Goal: Communication & Community: Answer question/provide support

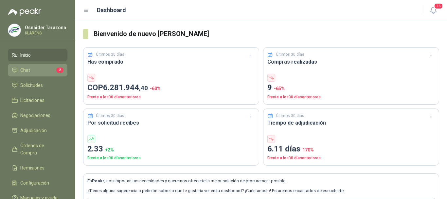
click at [32, 72] on li "Chat 2" at bounding box center [38, 69] width 52 height 7
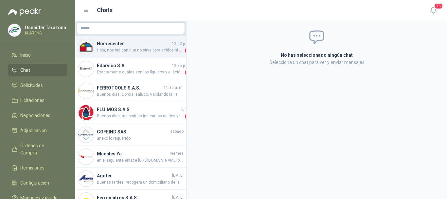
click at [149, 53] on span "Hola, nos indican que no sirve para acidos ni corrosivos." at bounding box center [140, 50] width 87 height 7
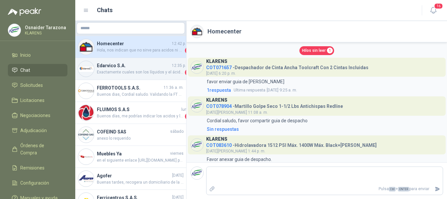
scroll to position [733, 0]
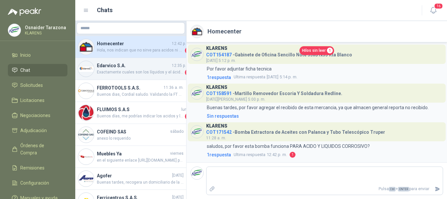
click at [153, 72] on span "Exactamente cuales son los líquidos y el ácido?" at bounding box center [140, 72] width 87 height 7
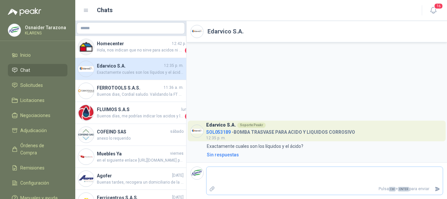
click at [237, 173] on textarea at bounding box center [325, 175] width 236 height 15
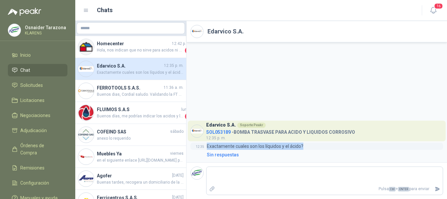
drag, startPoint x: 208, startPoint y: 144, endPoint x: 307, endPoint y: 143, distance: 98.9
click at [307, 143] on div "12:35 Exactamente cuales son los líquidos y el ácido?" at bounding box center [317, 145] width 253 height 7
copy p "Exactamente cuales son los líquidos y el ácido?"
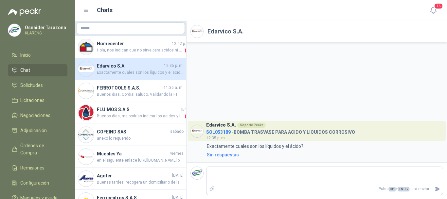
click at [245, 110] on div "Edarvico S.A. Soporte Peakr SOL053189 - BOMBA TRASVASE PARA ACIDO Y LIQUIDOS CO…" at bounding box center [317, 102] width 261 height 120
click at [40, 57] on li "Inicio" at bounding box center [38, 54] width 52 height 7
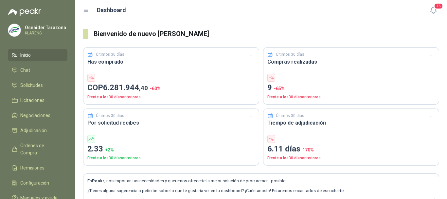
click at [41, 60] on link "Inicio" at bounding box center [38, 55] width 60 height 12
click at [43, 87] on span "Solicitudes" at bounding box center [31, 85] width 23 height 7
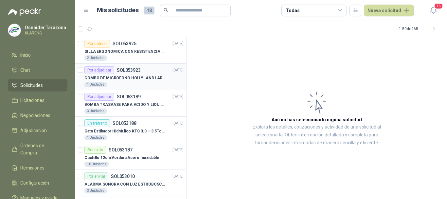
click at [141, 79] on p "COMBO DE MICROFONO HOLLYLAND LARK M2" at bounding box center [125, 78] width 82 height 6
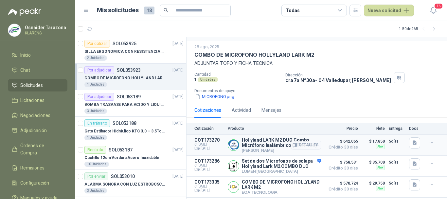
scroll to position [36, 0]
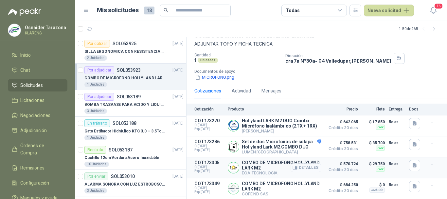
click at [308, 166] on button "Detalles" at bounding box center [306, 167] width 31 height 9
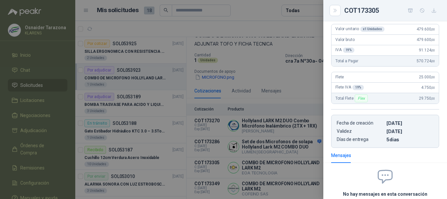
scroll to position [36, 0]
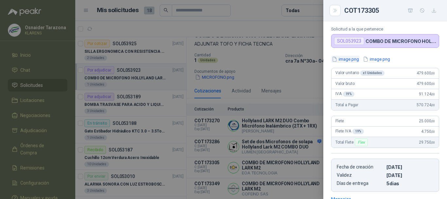
click at [349, 61] on button "image.png" at bounding box center [345, 59] width 28 height 7
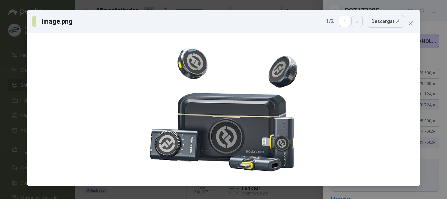
click at [360, 24] on icon "button" at bounding box center [358, 22] width 6 height 6
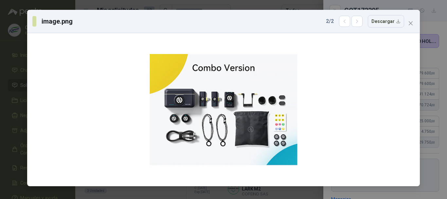
click at [0, 81] on div "image.png 2 / 2 Descargar" at bounding box center [223, 99] width 447 height 199
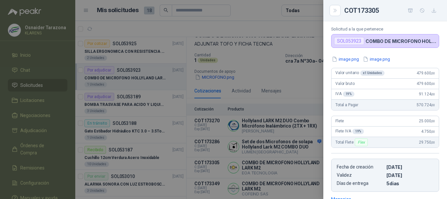
click at [283, 106] on div at bounding box center [223, 99] width 447 height 199
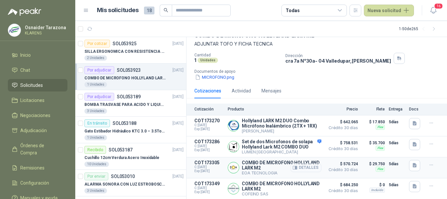
click at [310, 166] on button "Detalles" at bounding box center [306, 167] width 31 height 9
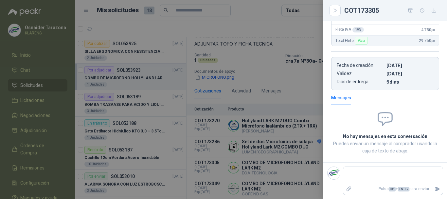
click at [291, 138] on div at bounding box center [223, 99] width 447 height 199
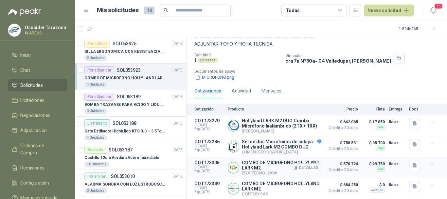
click at [300, 164] on button "Detalles" at bounding box center [306, 167] width 31 height 9
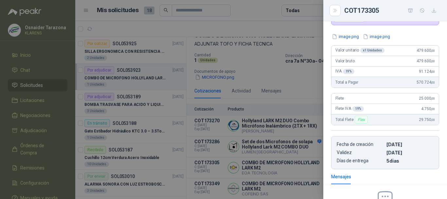
scroll to position [65, 0]
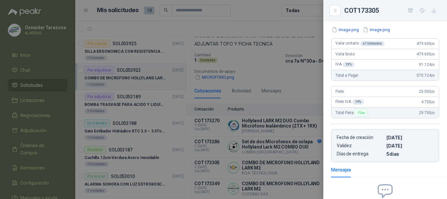
click at [282, 91] on div at bounding box center [223, 99] width 447 height 199
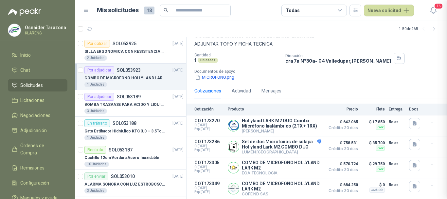
scroll to position [138, 0]
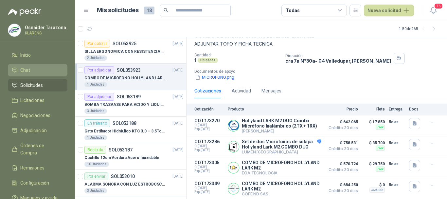
click at [35, 71] on li "Chat" at bounding box center [38, 69] width 52 height 7
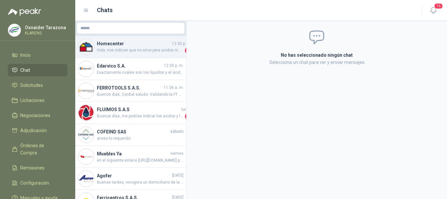
click at [143, 50] on span "Hola, nos indican que no sirve para acidos ni corrosivos." at bounding box center [140, 50] width 87 height 7
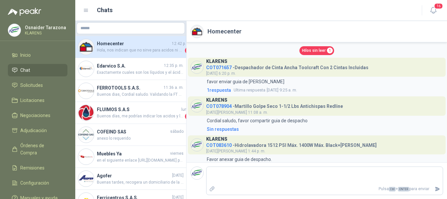
scroll to position [733, 0]
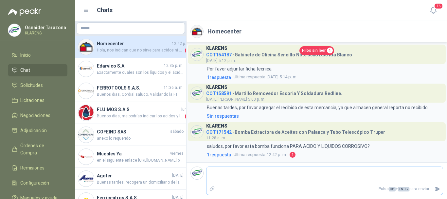
click at [236, 173] on textarea at bounding box center [325, 175] width 236 height 15
click at [327, 49] on span "1" at bounding box center [330, 50] width 6 height 6
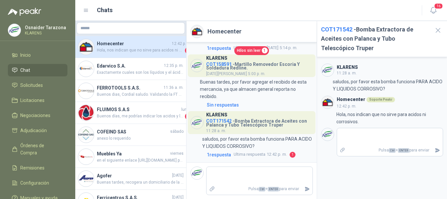
scroll to position [939, 0]
click at [371, 134] on textarea at bounding box center [390, 136] width 106 height 15
type textarea "**********"
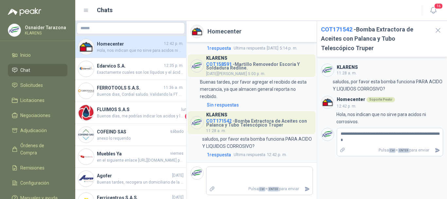
drag, startPoint x: 382, startPoint y: 140, endPoint x: 323, endPoint y: 126, distance: 61.6
click at [323, 126] on div "**********" at bounding box center [382, 128] width 130 height 142
click at [438, 29] on icon "button" at bounding box center [438, 30] width 8 height 8
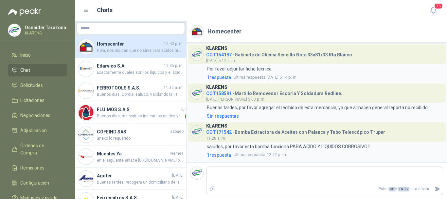
scroll to position [722, 0]
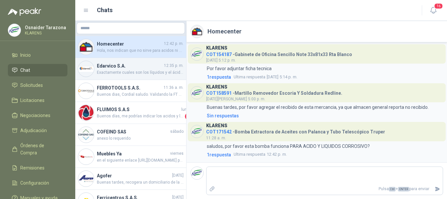
click at [121, 66] on h4 "Edarvico S.A." at bounding box center [130, 65] width 66 height 7
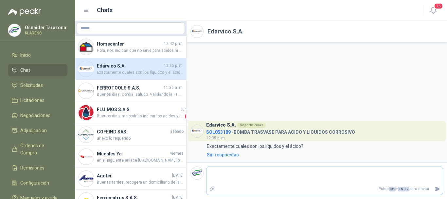
click at [236, 177] on textarea at bounding box center [325, 175] width 236 height 15
type textarea "**********"
click at [437, 188] on icon "Enviar" at bounding box center [438, 189] width 5 height 4
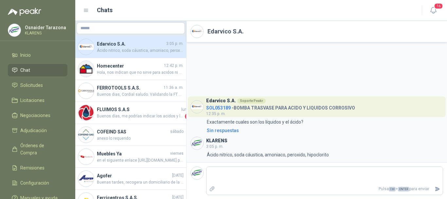
click at [39, 71] on li "Chat" at bounding box center [38, 69] width 52 height 7
